Goal: Navigation & Orientation: Find specific page/section

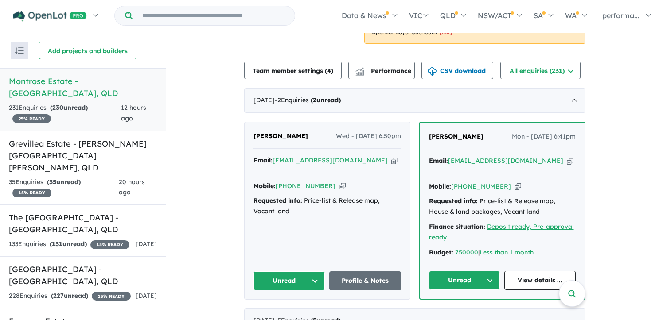
scroll to position [268, 0]
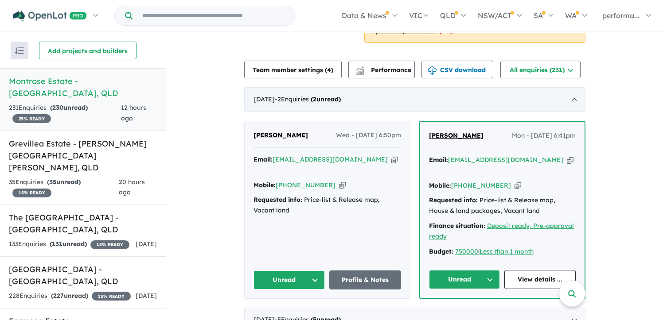
click at [403, 89] on div "[DATE] - 2 Enquir ies ( 2 unread)" at bounding box center [414, 99] width 341 height 25
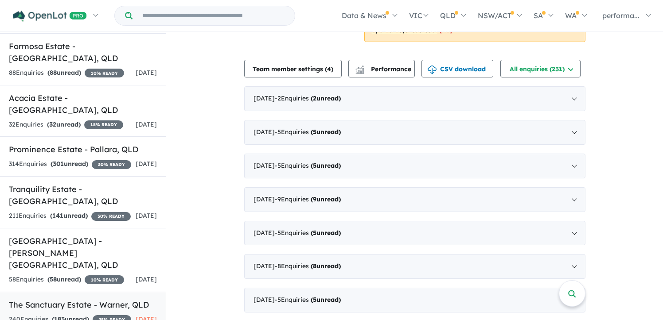
scroll to position [272, 0]
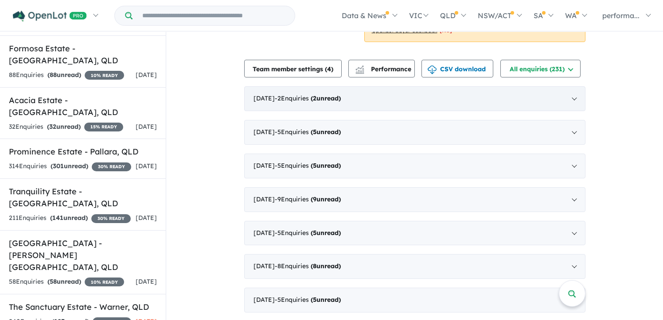
click at [451, 91] on div "[DATE] - 2 Enquir ies ( 2 unread)" at bounding box center [414, 98] width 341 height 25
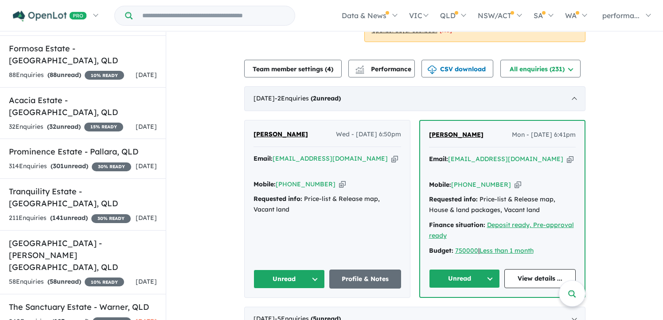
click at [451, 91] on div "[DATE] - 2 Enquir ies ( 2 unread)" at bounding box center [414, 98] width 341 height 25
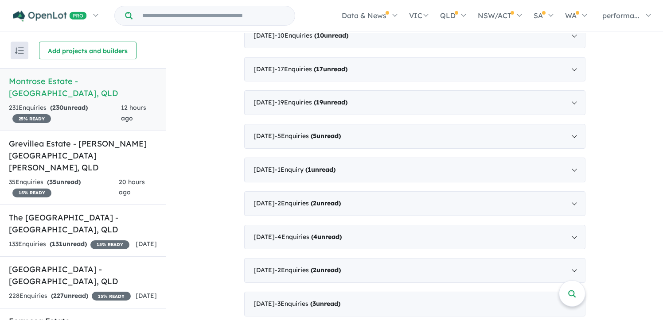
scroll to position [626, 0]
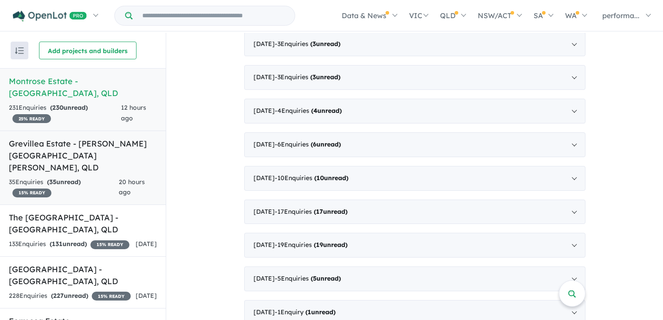
click at [113, 150] on link "Grevillea Estate - [PERSON_NAME][GEOGRAPHIC_DATA][PERSON_NAME] , QLD 35 Enquir …" at bounding box center [83, 168] width 166 height 75
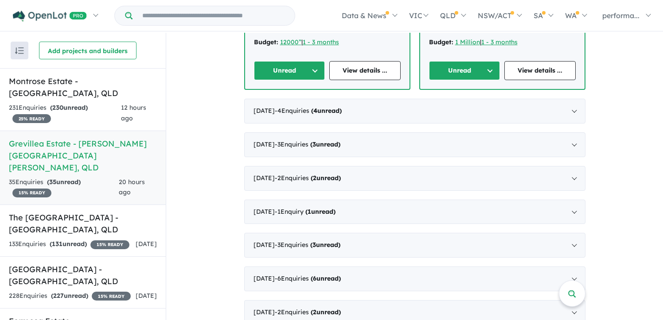
scroll to position [398, 0]
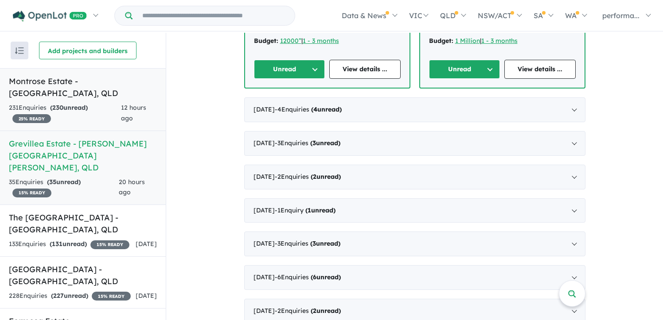
click at [119, 103] on div "231 Enquir ies ( 230 unread) 25 % READY" at bounding box center [65, 113] width 112 height 21
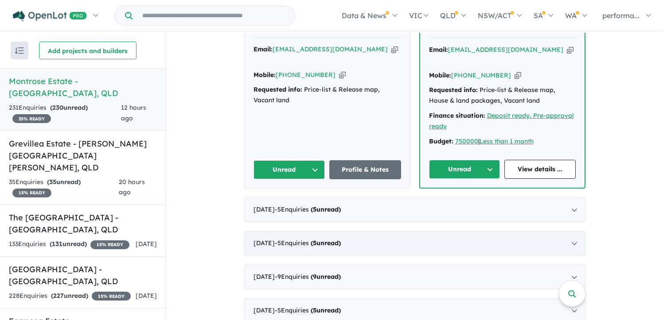
scroll to position [390, 0]
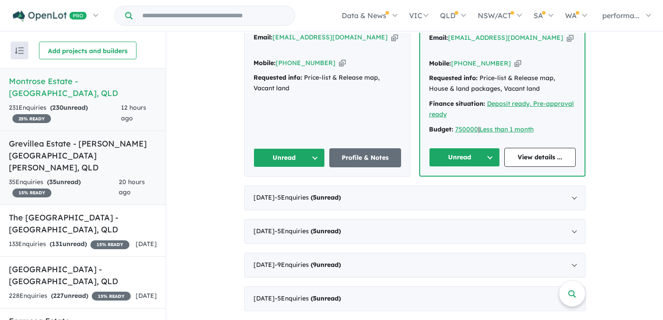
click at [106, 138] on h5 "Grevillea Estate - [PERSON_NAME][GEOGRAPHIC_DATA][PERSON_NAME] , [GEOGRAPHIC_DA…" at bounding box center [83, 156] width 148 height 36
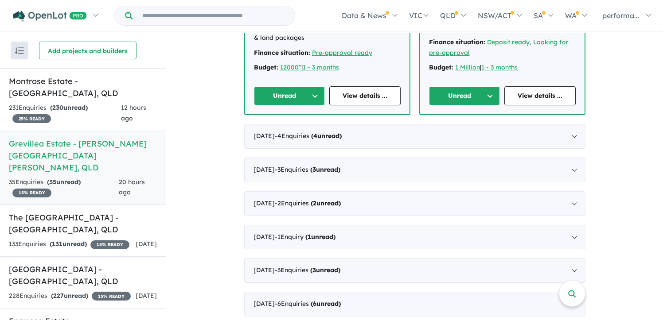
scroll to position [371, 0]
click at [84, 239] on div "133 Enquir ies ( 131 unread) 15 % READY" at bounding box center [69, 244] width 120 height 11
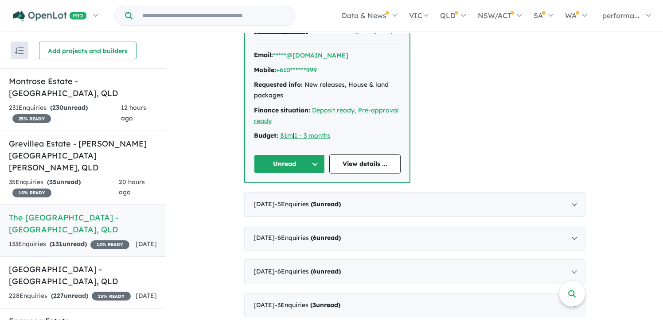
scroll to position [1018, 0]
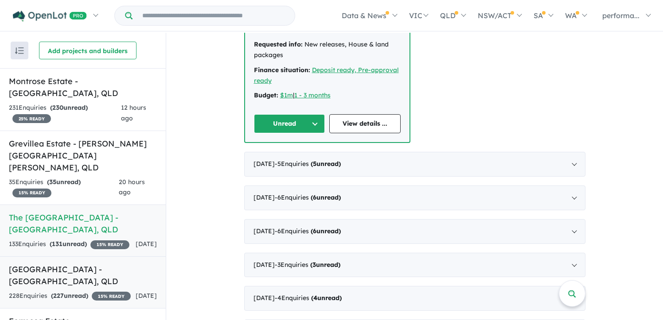
click at [85, 292] on strong "( 227 unread)" at bounding box center [69, 296] width 37 height 8
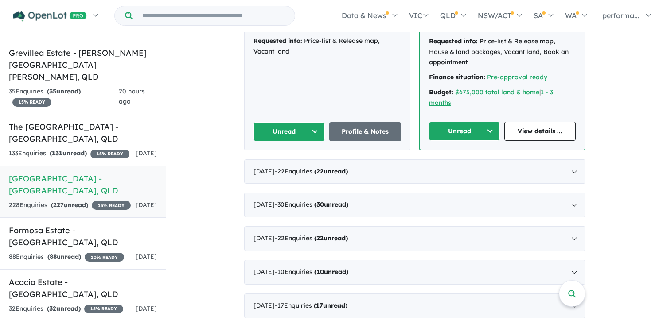
scroll to position [105, 0]
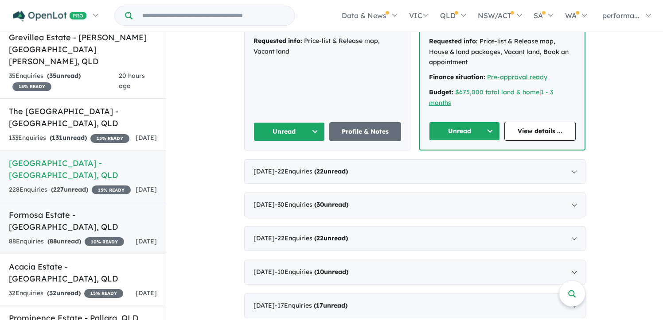
click at [108, 209] on h5 "Formosa Estate - [GEOGRAPHIC_DATA] , [GEOGRAPHIC_DATA]" at bounding box center [83, 221] width 148 height 24
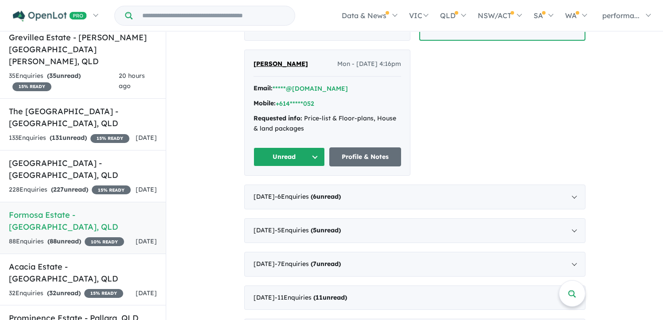
scroll to position [690, 0]
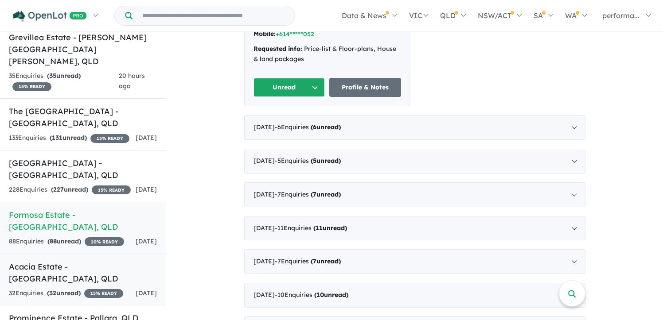
click at [72, 261] on h5 "Acacia Estate - [GEOGRAPHIC_DATA] , [GEOGRAPHIC_DATA]" at bounding box center [83, 273] width 148 height 24
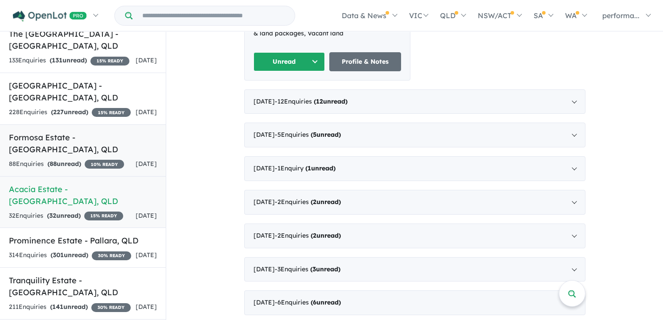
scroll to position [214, 0]
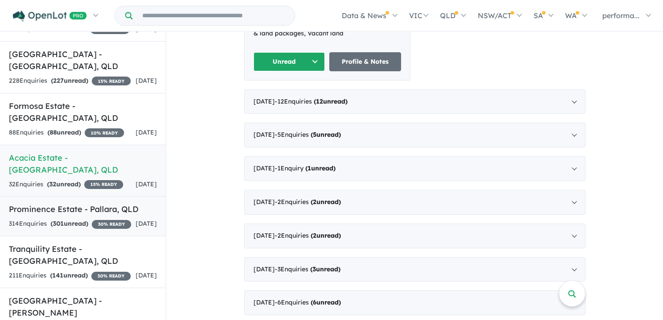
click at [105, 219] on div "314 Enquir ies ( 301 unread) 30 % READY" at bounding box center [70, 224] width 122 height 11
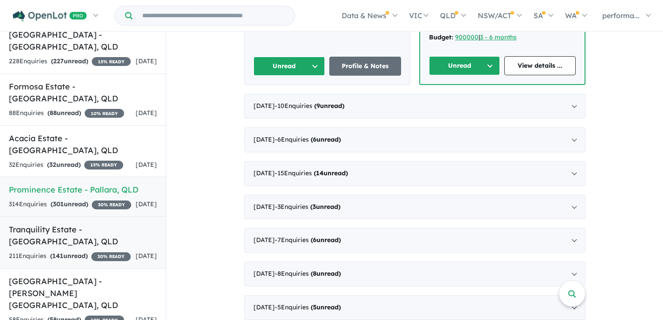
scroll to position [238, 0]
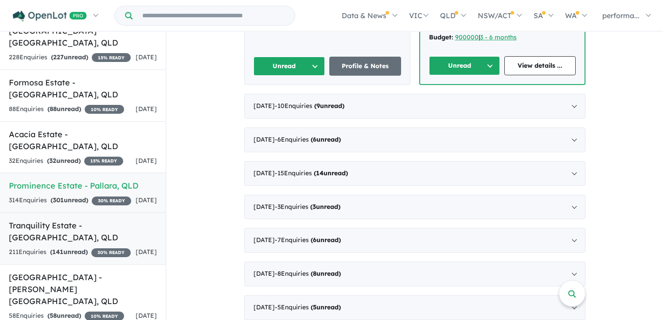
click at [95, 247] on div "211 Enquir ies ( 141 unread) 30 % READY" at bounding box center [70, 252] width 122 height 11
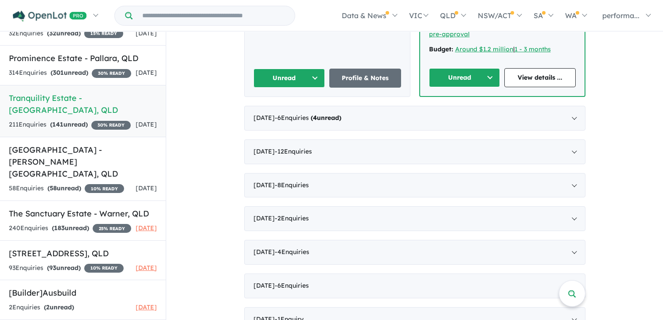
scroll to position [369, 0]
click at [120, 206] on link "The Sanctuary Estate - Warner , QLD 240 Enquir ies ( 183 unread) 25 % READY [DA…" at bounding box center [83, 221] width 166 height 40
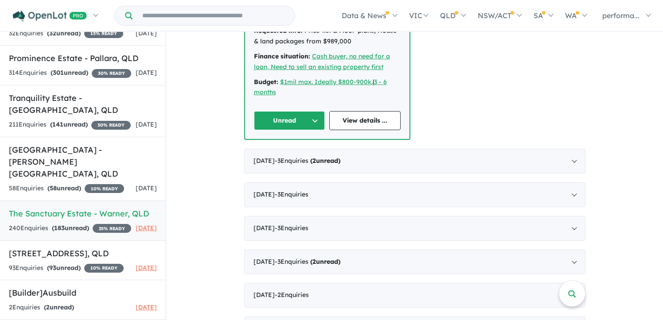
scroll to position [377, 0]
